Goal: Task Accomplishment & Management: Use online tool/utility

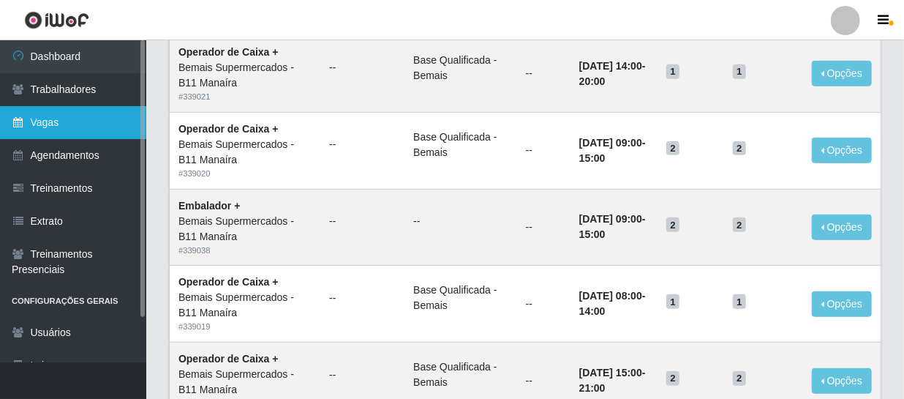
scroll to position [199, 0]
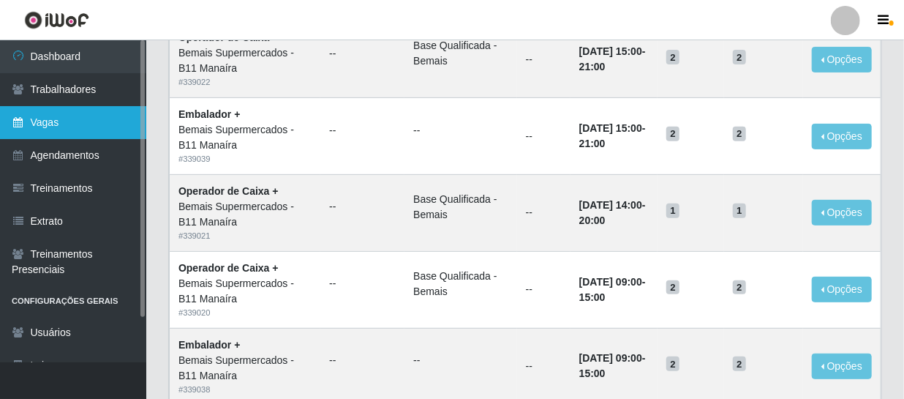
click at [56, 110] on link "Vagas" at bounding box center [73, 122] width 146 height 33
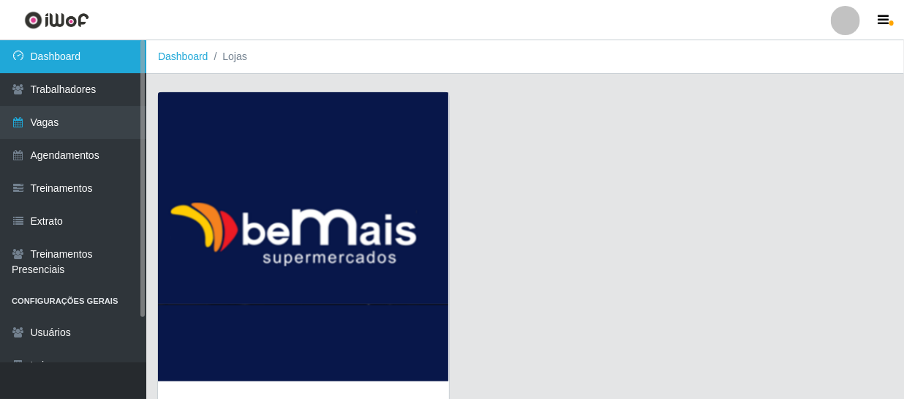
click at [43, 55] on link "Dashboard" at bounding box center [73, 56] width 146 height 33
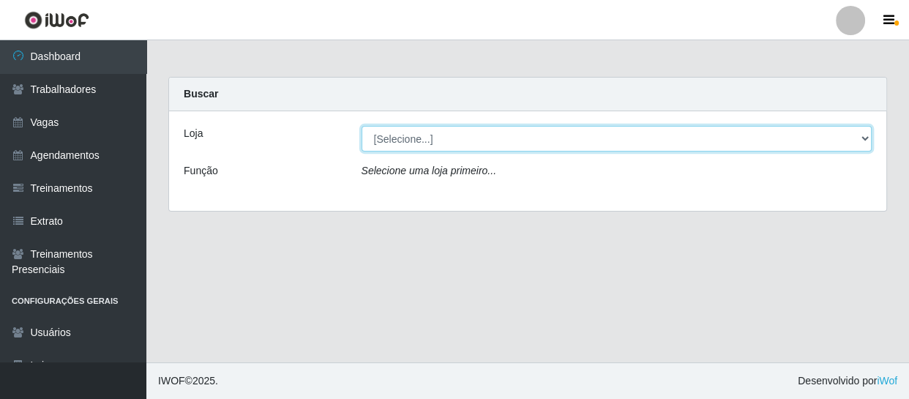
click at [735, 132] on select "[Selecione...] Bemais Supermercados - B11 Manaíra" at bounding box center [616, 139] width 511 height 26
select select "409"
click at [361, 126] on select "[Selecione...] Bemais Supermercados - B11 Manaíra" at bounding box center [616, 139] width 511 height 26
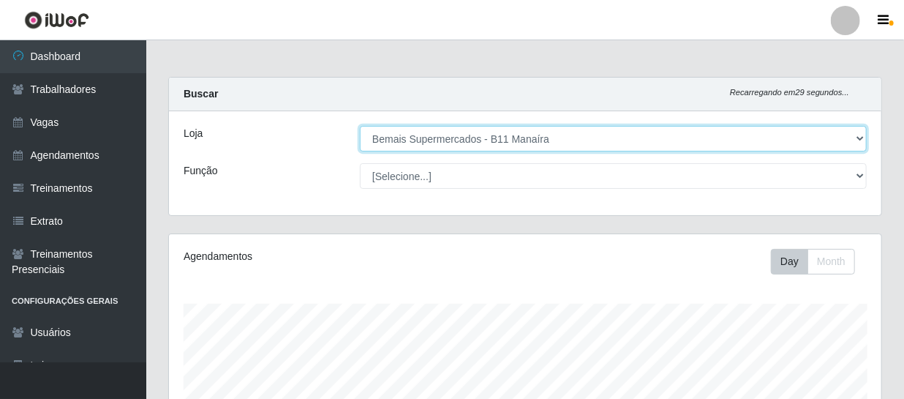
scroll to position [304, 713]
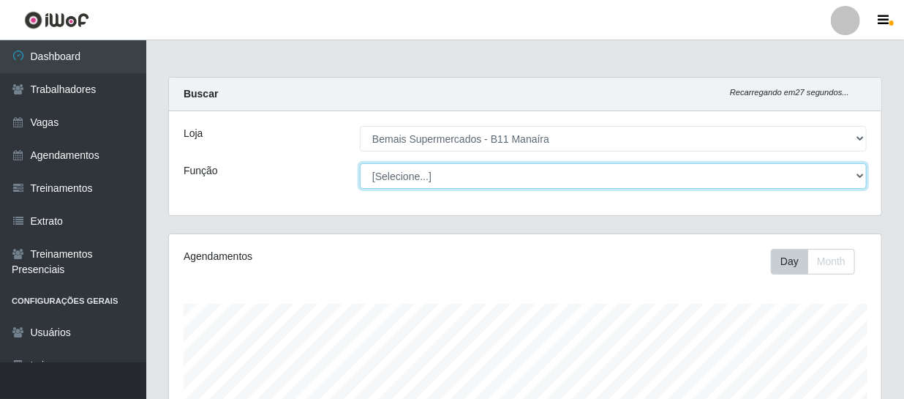
click at [855, 176] on select "[Selecione...] ASG ASG + ASG ++ Auxiliar de Estacionamento Auxiliar de Estacion…" at bounding box center [613, 176] width 507 height 26
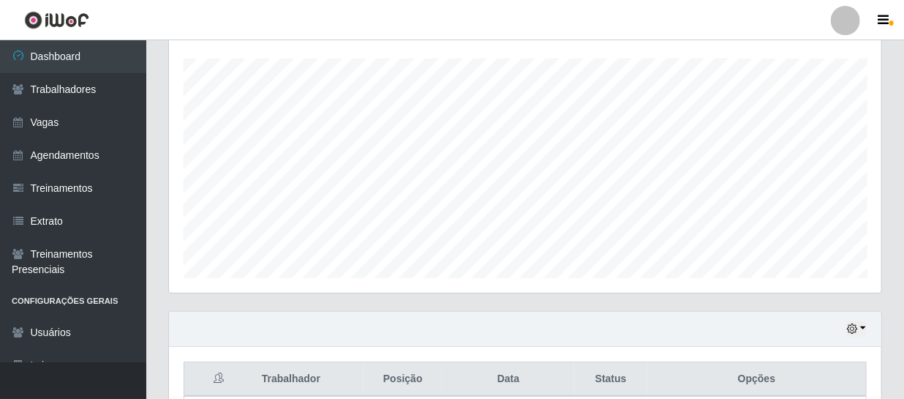
scroll to position [266, 0]
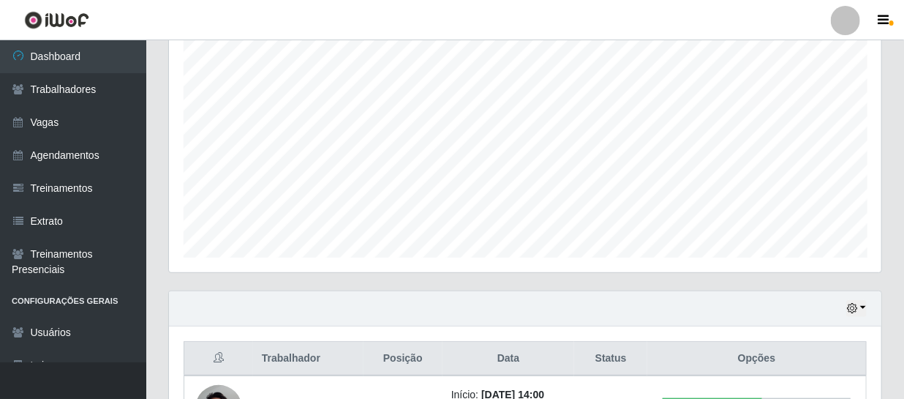
click at [869, 309] on div "Hoje 1 dia 3 dias 1 Semana Não encerrados" at bounding box center [525, 308] width 713 height 35
click at [863, 302] on button "button" at bounding box center [856, 308] width 20 height 17
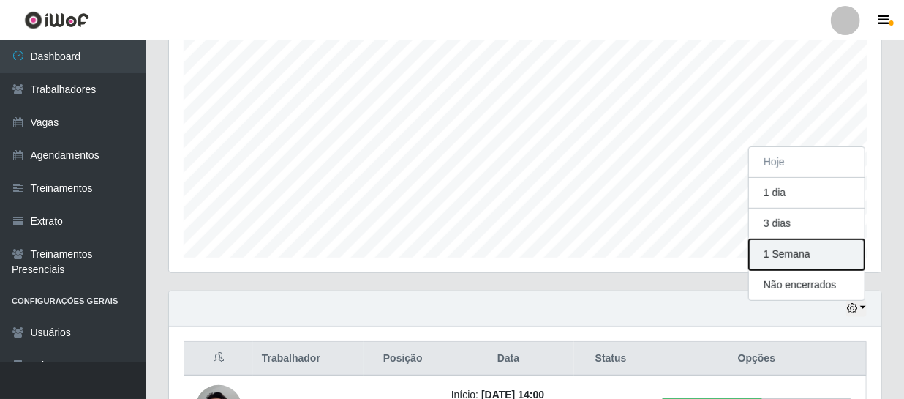
click at [800, 244] on button "1 Semana" at bounding box center [807, 254] width 116 height 31
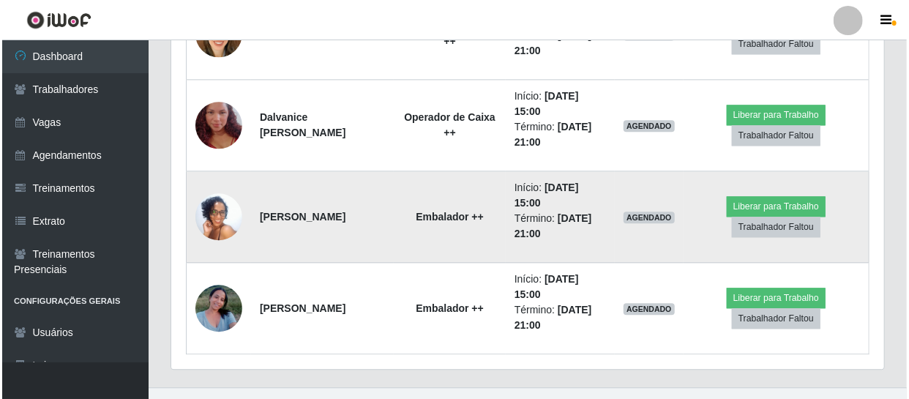
scroll to position [1500, 0]
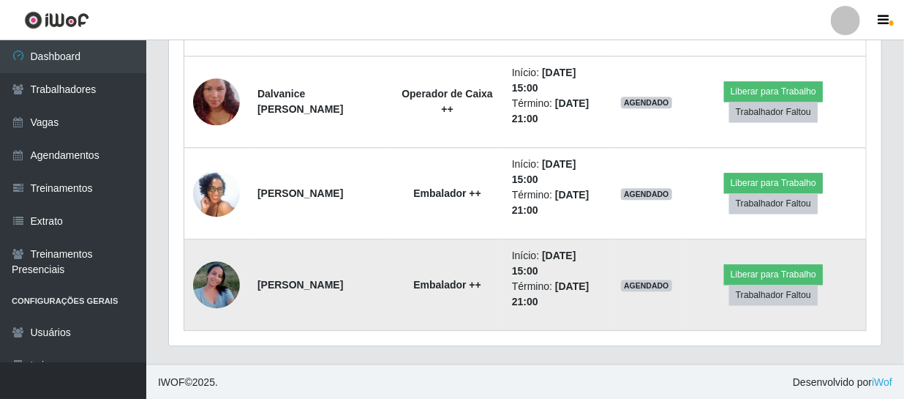
click at [227, 293] on img at bounding box center [216, 284] width 47 height 62
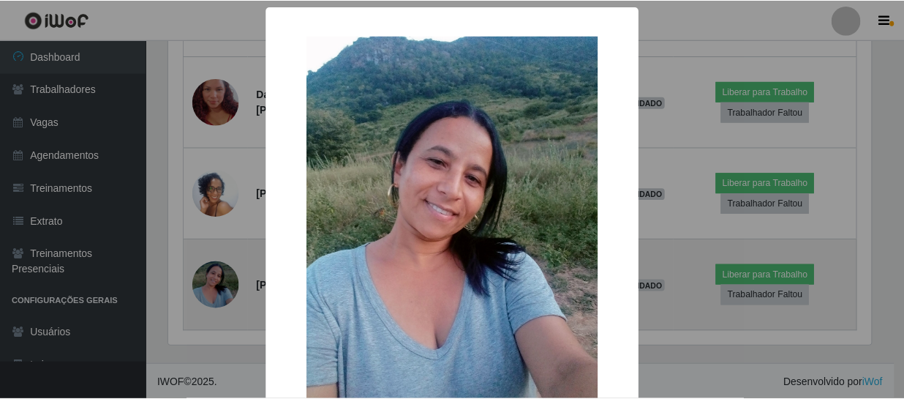
scroll to position [304, 706]
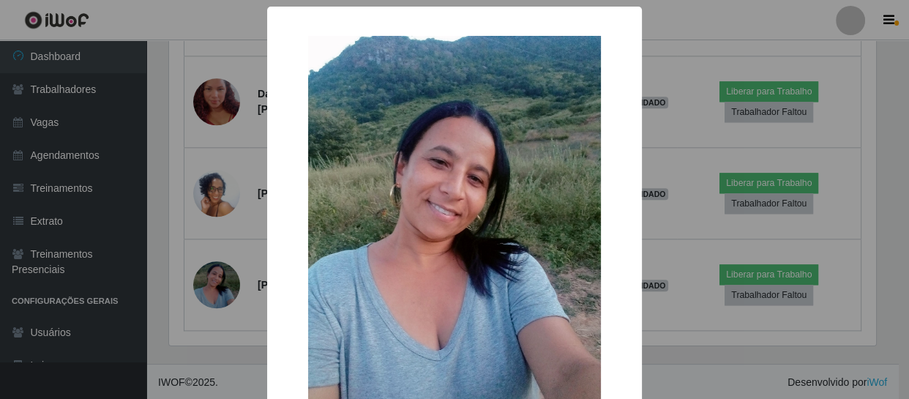
click at [228, 292] on div "× OK Cancel" at bounding box center [454, 199] width 909 height 399
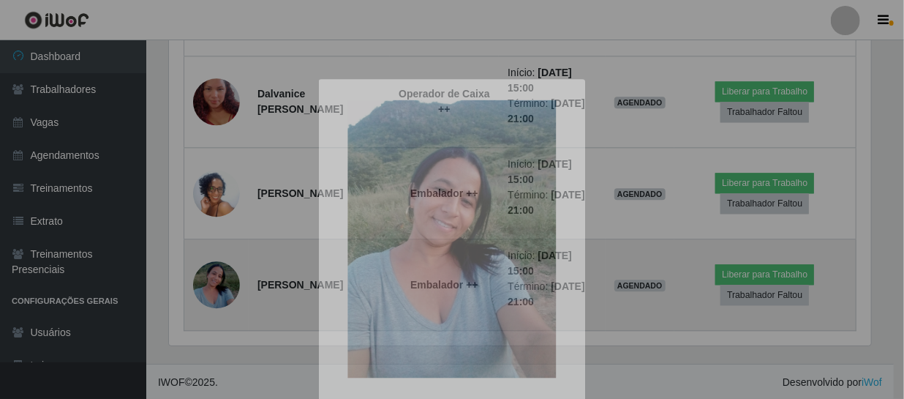
scroll to position [304, 713]
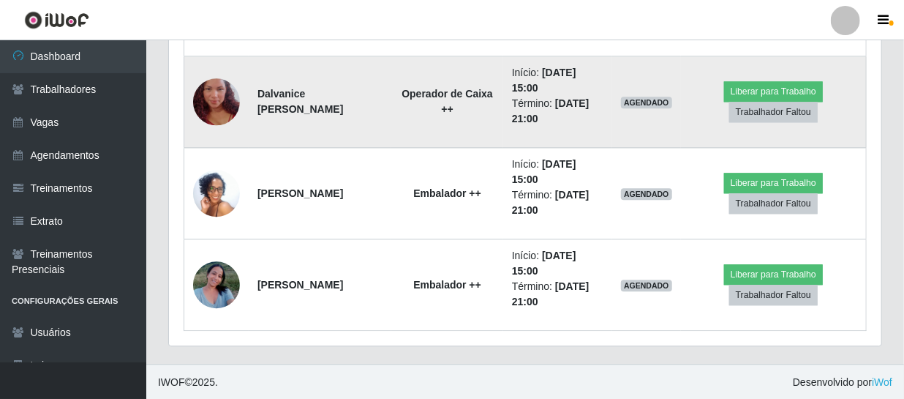
click at [212, 93] on img at bounding box center [216, 101] width 47 height 83
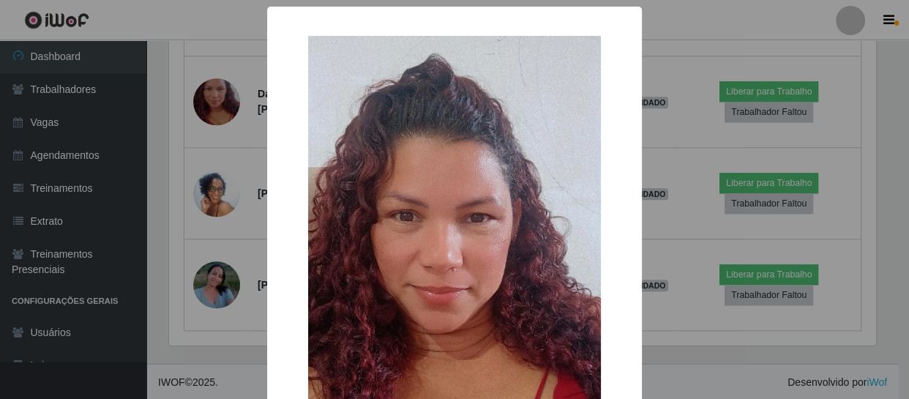
click at [219, 99] on div "× OK Cancel" at bounding box center [454, 199] width 909 height 399
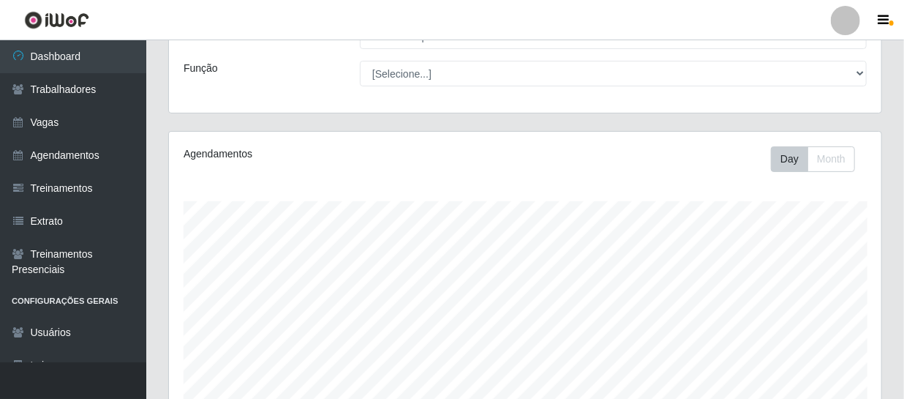
scroll to position [0, 0]
